Goal: Entertainment & Leisure: Consume media (video, audio)

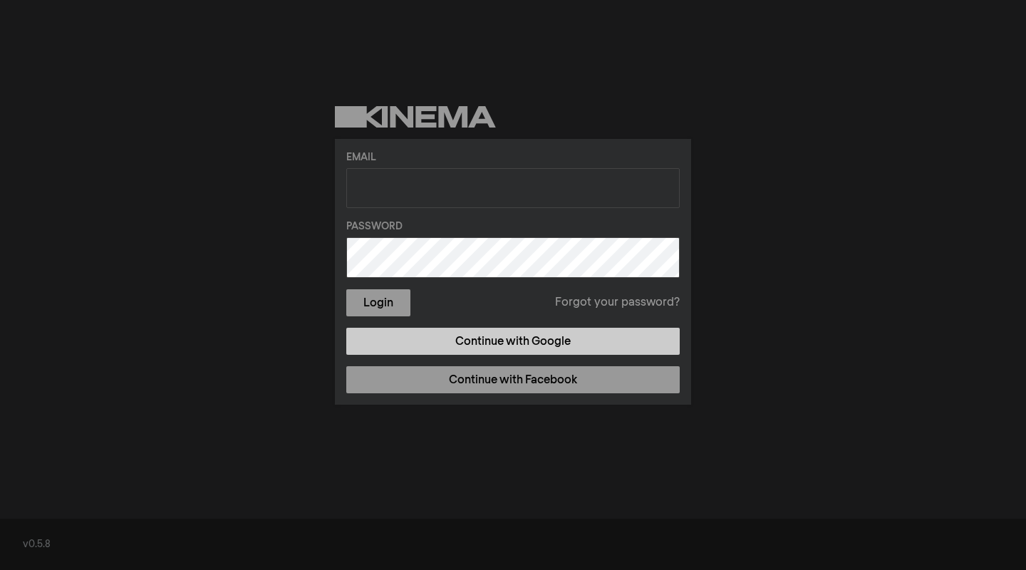
click at [499, 354] on link "Continue with Google" at bounding box center [512, 341] width 333 height 27
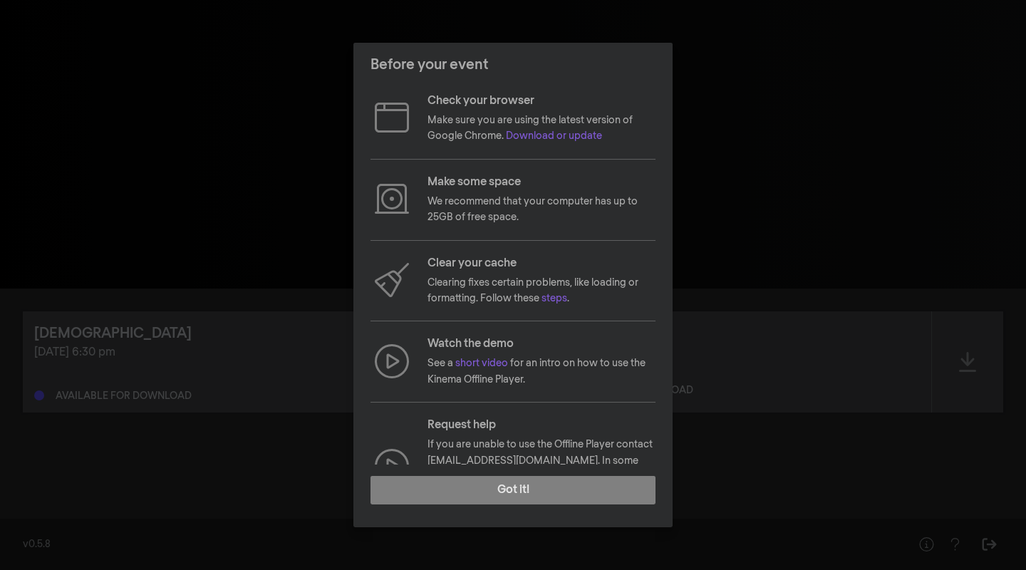
scroll to position [42, 0]
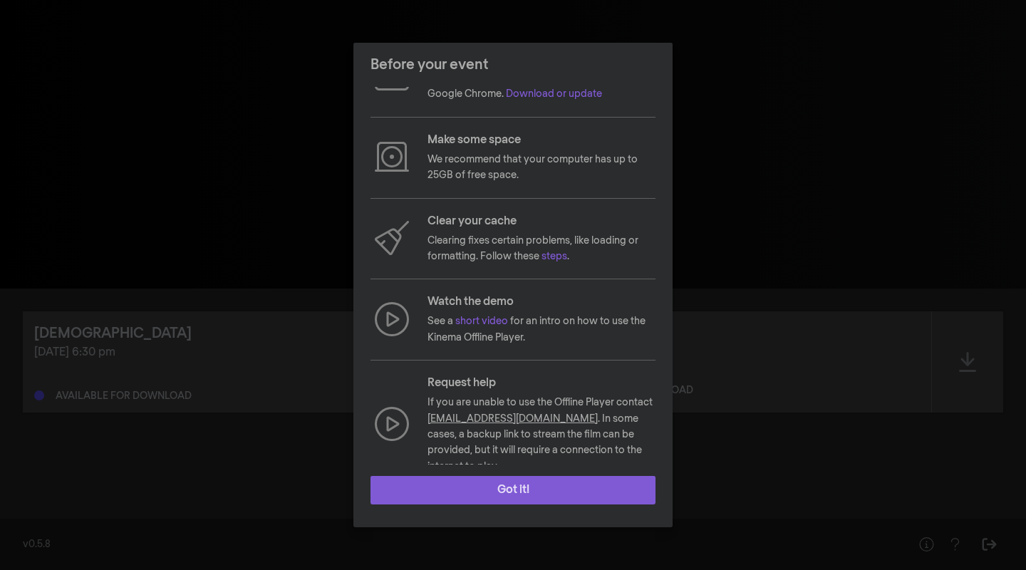
click at [504, 488] on button "Got it!" at bounding box center [513, 490] width 285 height 29
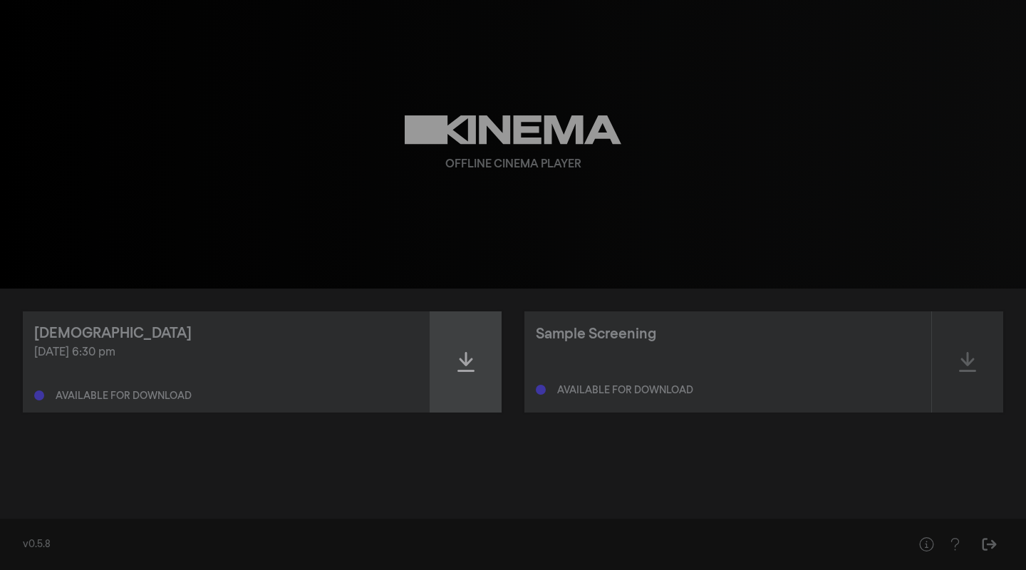
click at [472, 361] on icon at bounding box center [465, 362] width 17 height 23
click at [473, 353] on icon at bounding box center [465, 362] width 17 height 23
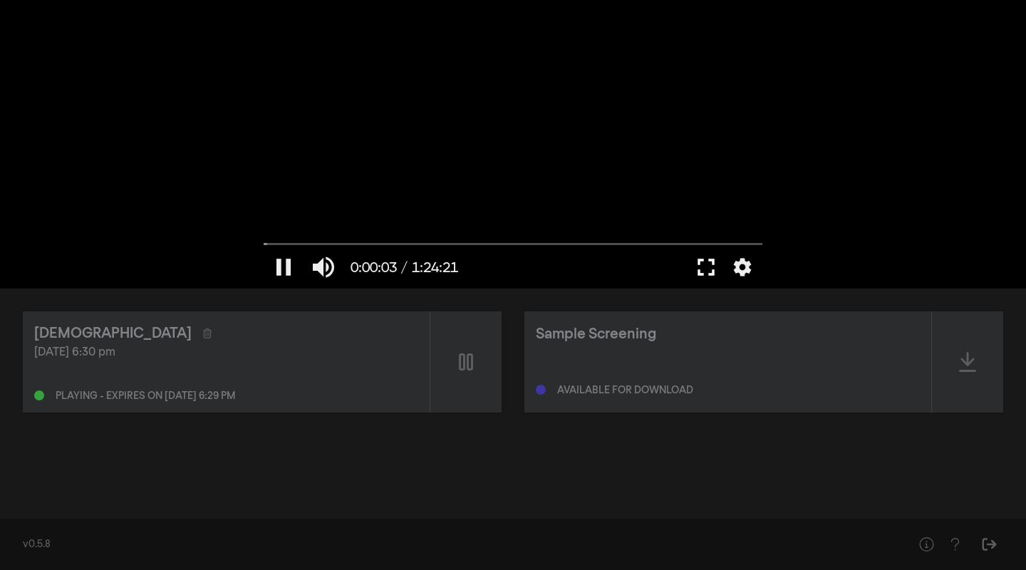
click at [703, 271] on button "fullscreen" at bounding box center [706, 267] width 40 height 43
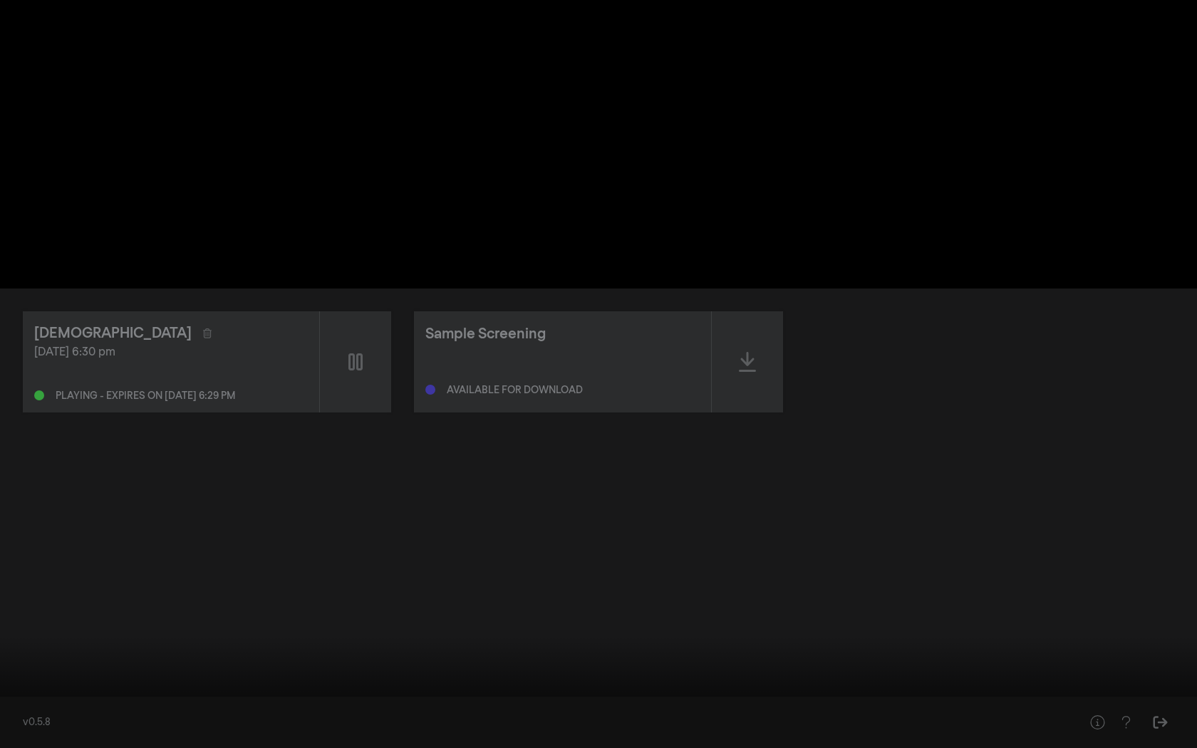
click at [255, 569] on input "Suche" at bounding box center [598, 703] width 1183 height 9
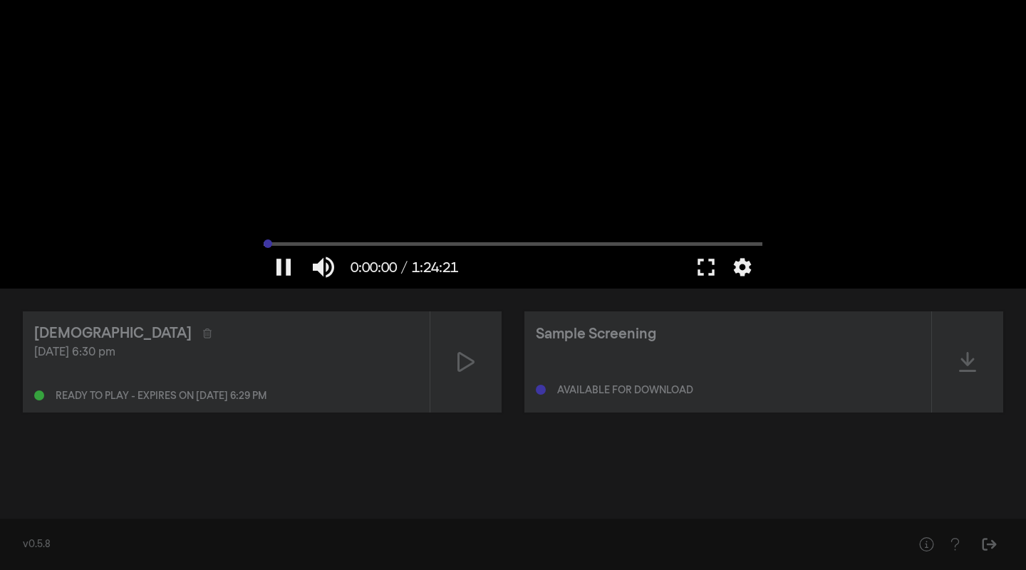
drag, startPoint x: 373, startPoint y: 245, endPoint x: 264, endPoint y: 238, distance: 109.2
type input "0"
click at [264, 239] on input "Suche" at bounding box center [513, 243] width 499 height 9
